Goal: Task Accomplishment & Management: Manage account settings

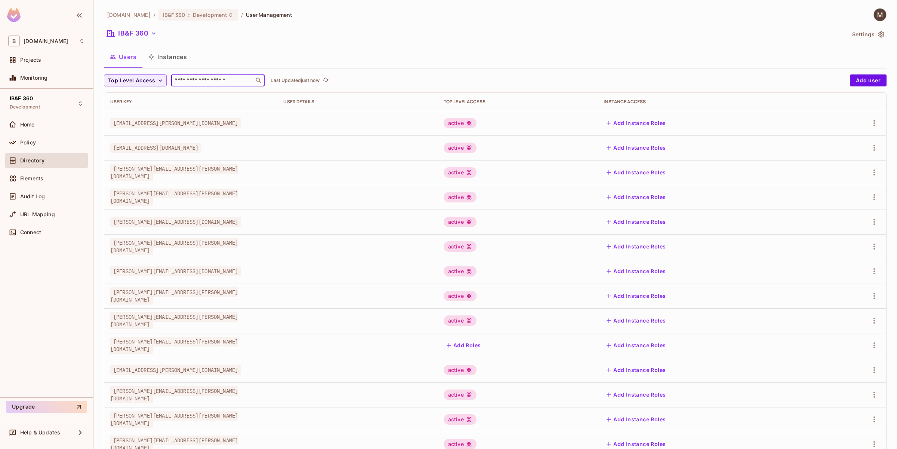
click at [217, 77] on input "text" at bounding box center [212, 80] width 78 height 7
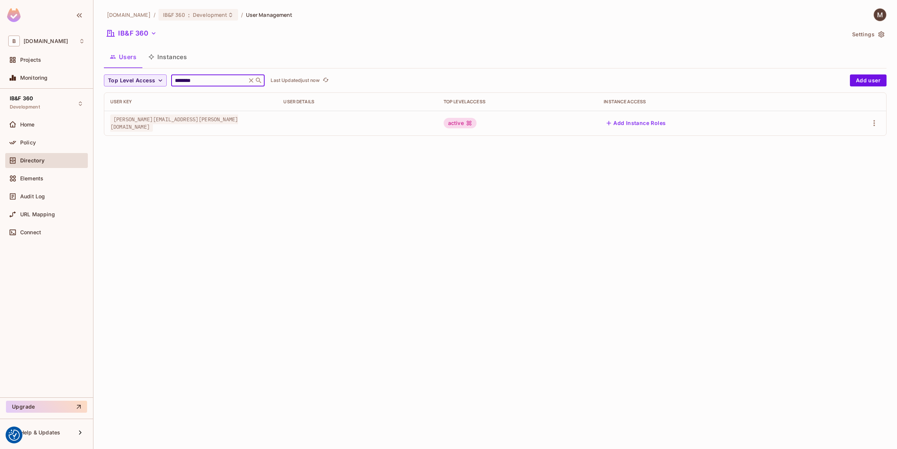
type input "********"
click at [188, 132] on td "[PERSON_NAME][EMAIL_ADDRESS][PERSON_NAME][DOMAIN_NAME]" at bounding box center [190, 123] width 173 height 25
click at [190, 124] on span "[PERSON_NAME][EMAIL_ADDRESS][PERSON_NAME][DOMAIN_NAME]" at bounding box center [174, 122] width 128 height 17
click at [873, 122] on icon "button" at bounding box center [874, 122] width 9 height 9
click at [832, 139] on div "Edit" at bounding box center [835, 140] width 10 height 7
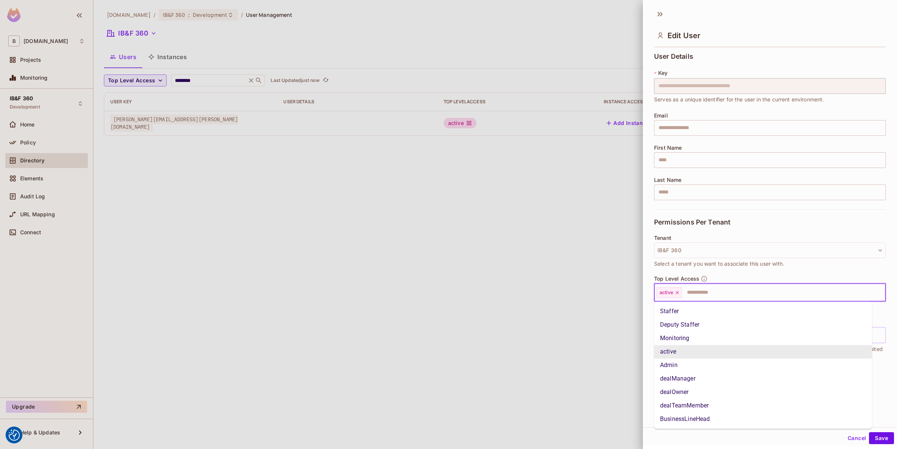
click at [718, 295] on input "text" at bounding box center [777, 292] width 189 height 15
click at [693, 306] on li "Staffer" at bounding box center [763, 310] width 218 height 13
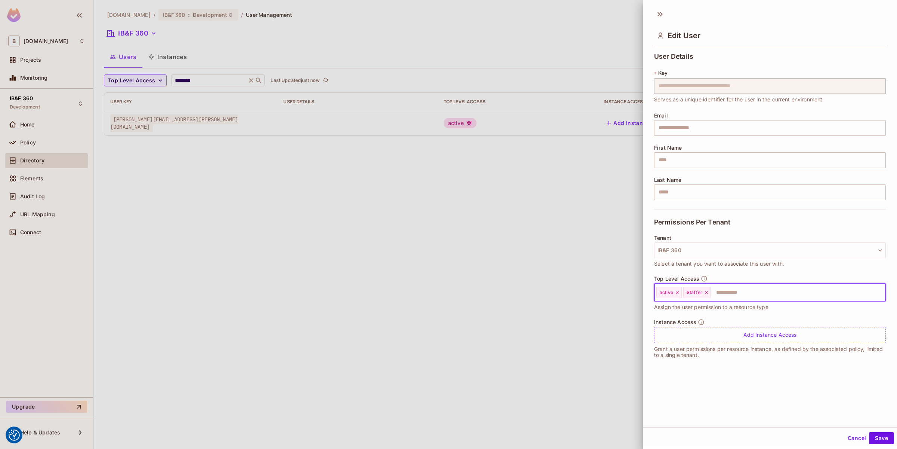
click at [739, 298] on input "text" at bounding box center [792, 292] width 160 height 15
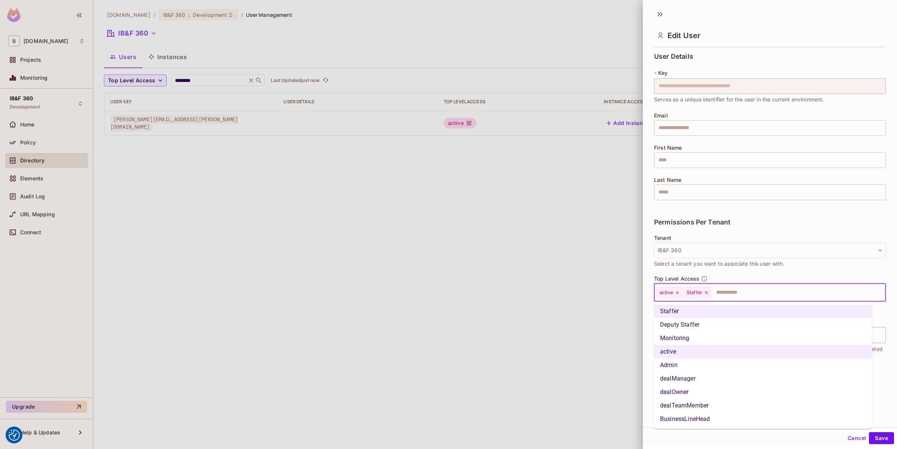
click at [670, 369] on li "Admin" at bounding box center [763, 364] width 218 height 13
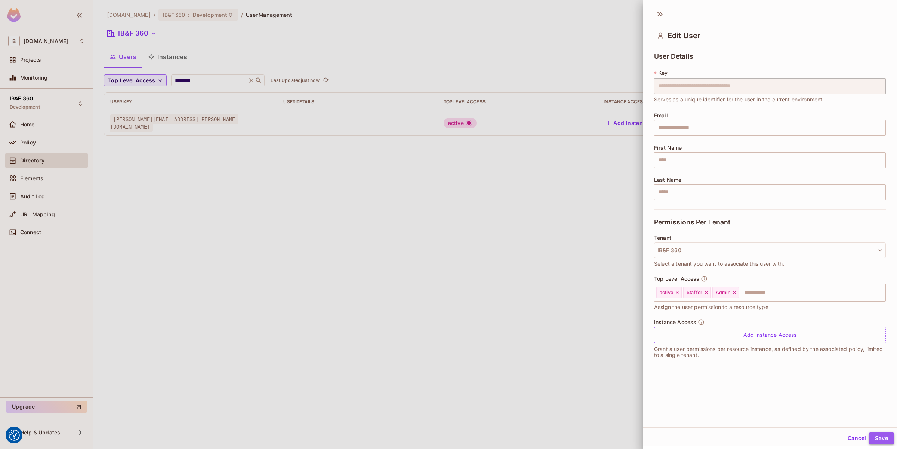
click at [876, 437] on button "Save" at bounding box center [881, 438] width 25 height 12
